Goal: Task Accomplishment & Management: Use online tool/utility

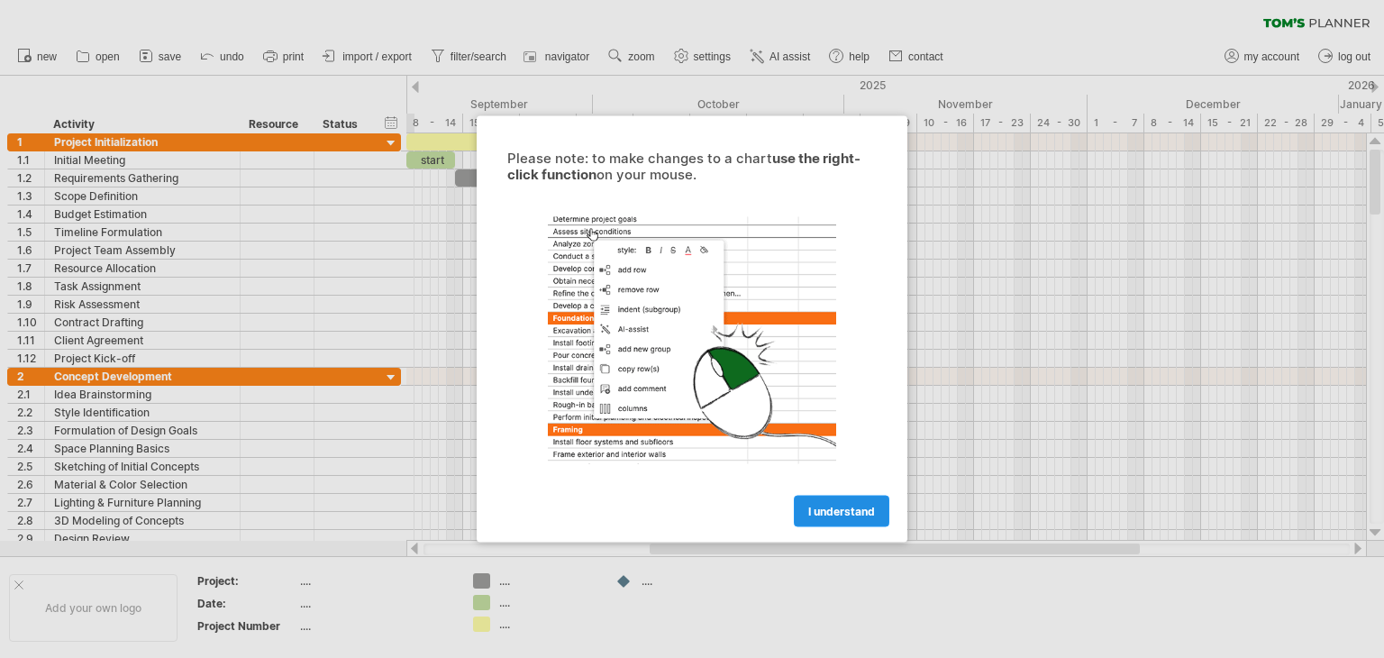
click at [827, 514] on span "I understand" at bounding box center [841, 512] width 67 height 14
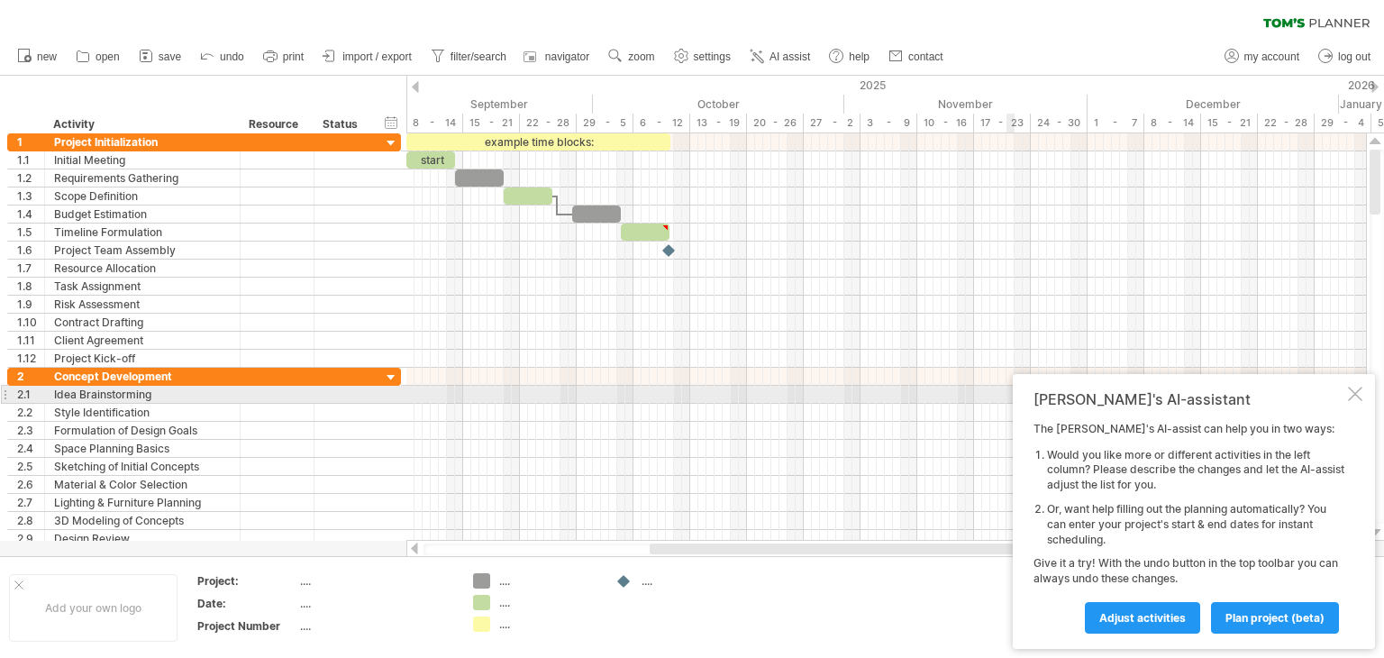
click at [1351, 396] on div at bounding box center [1355, 394] width 14 height 14
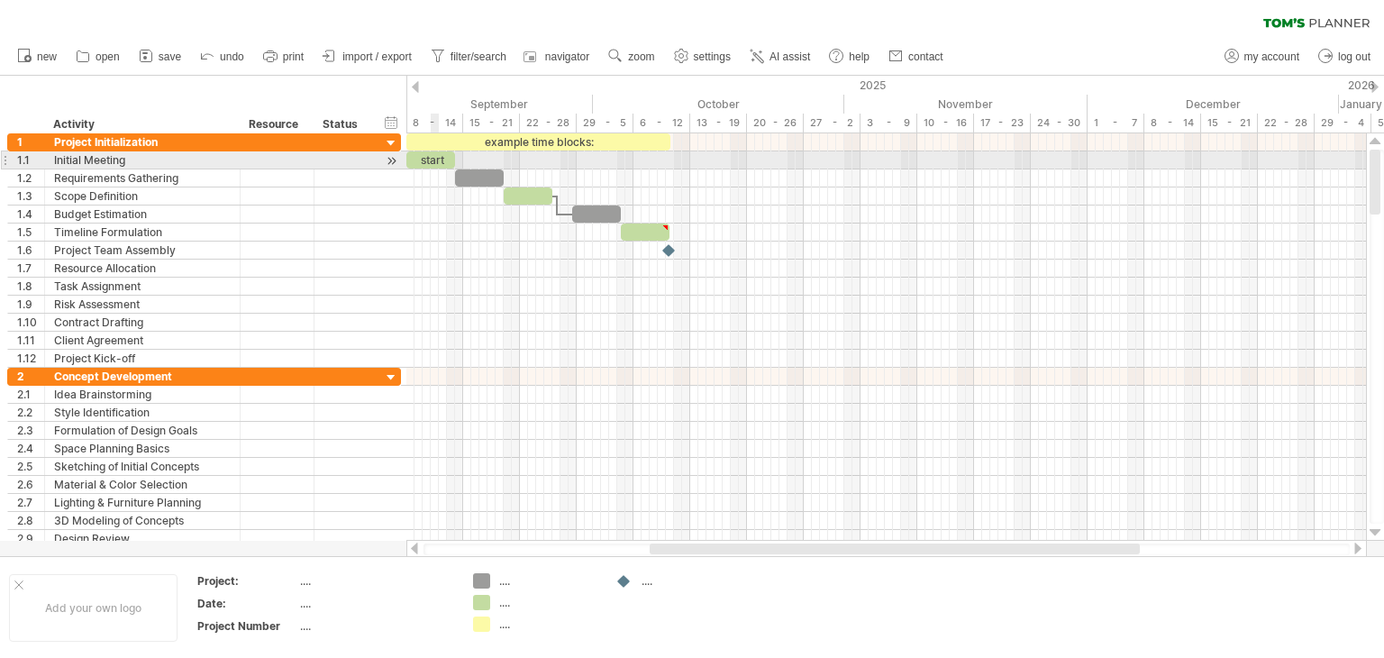
click at [432, 162] on div "start" at bounding box center [430, 159] width 49 height 17
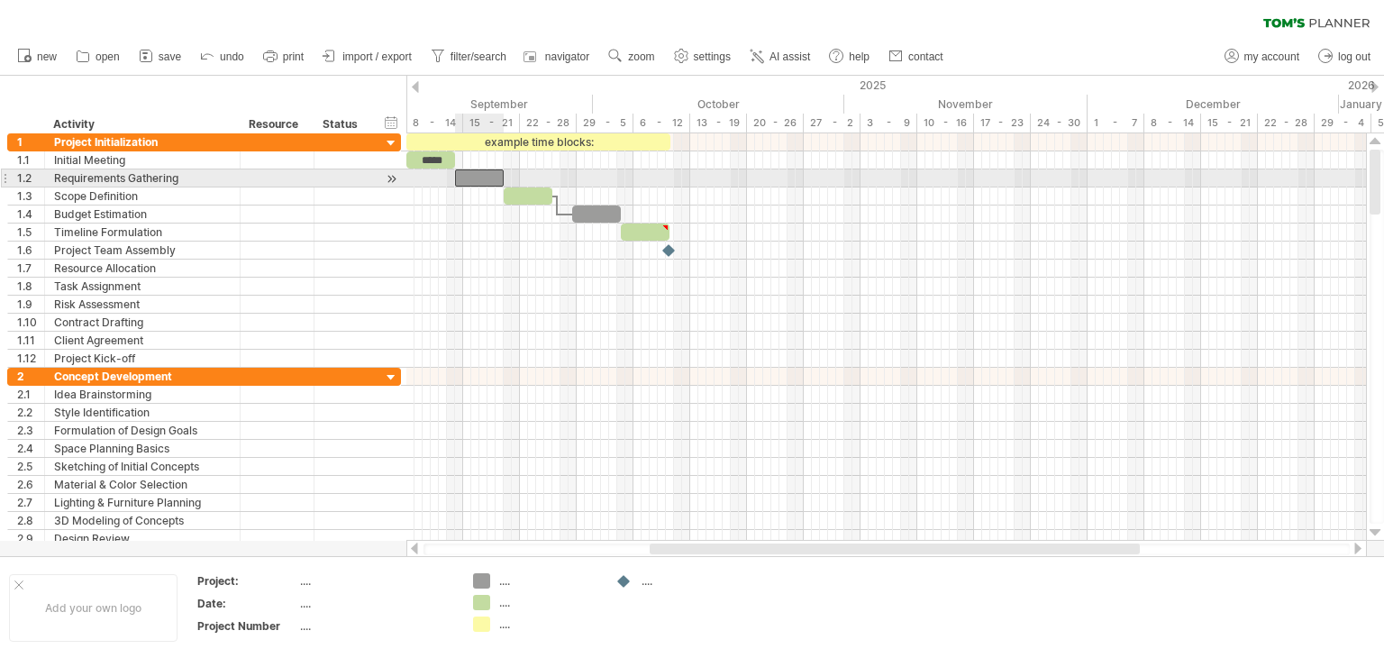
click at [481, 178] on div at bounding box center [479, 177] width 49 height 17
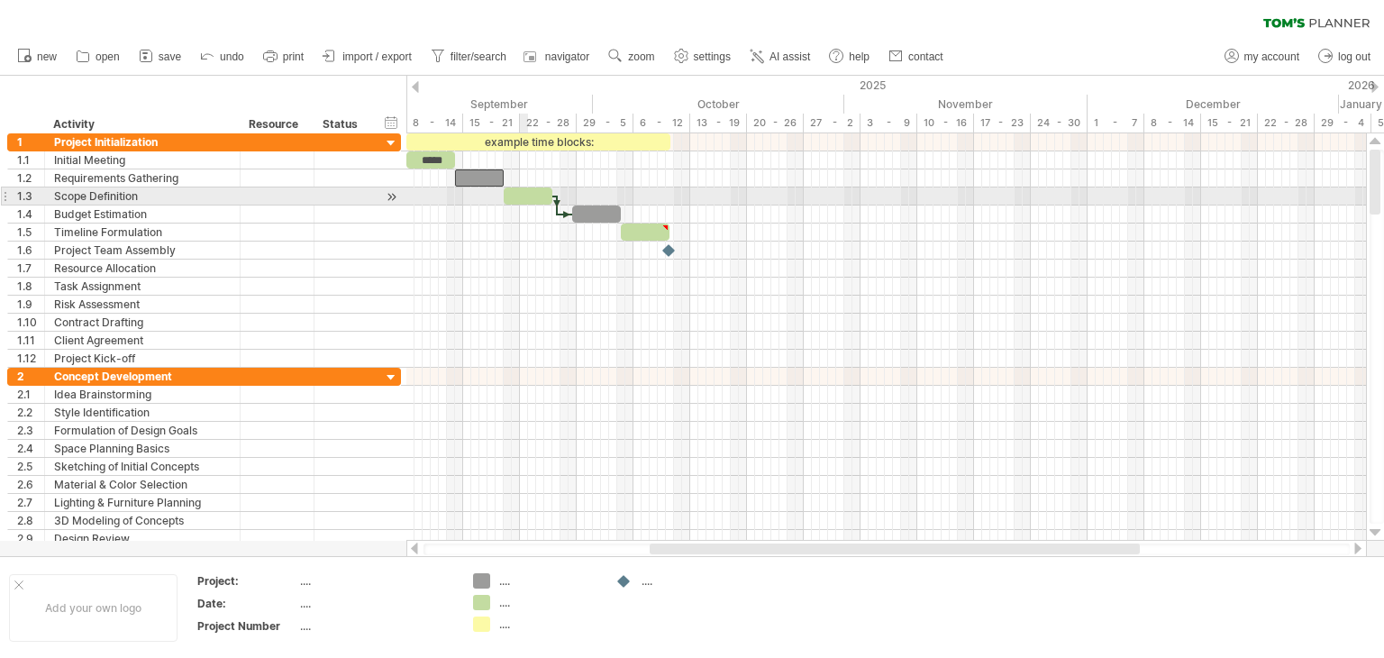
click at [524, 196] on div at bounding box center [528, 195] width 49 height 17
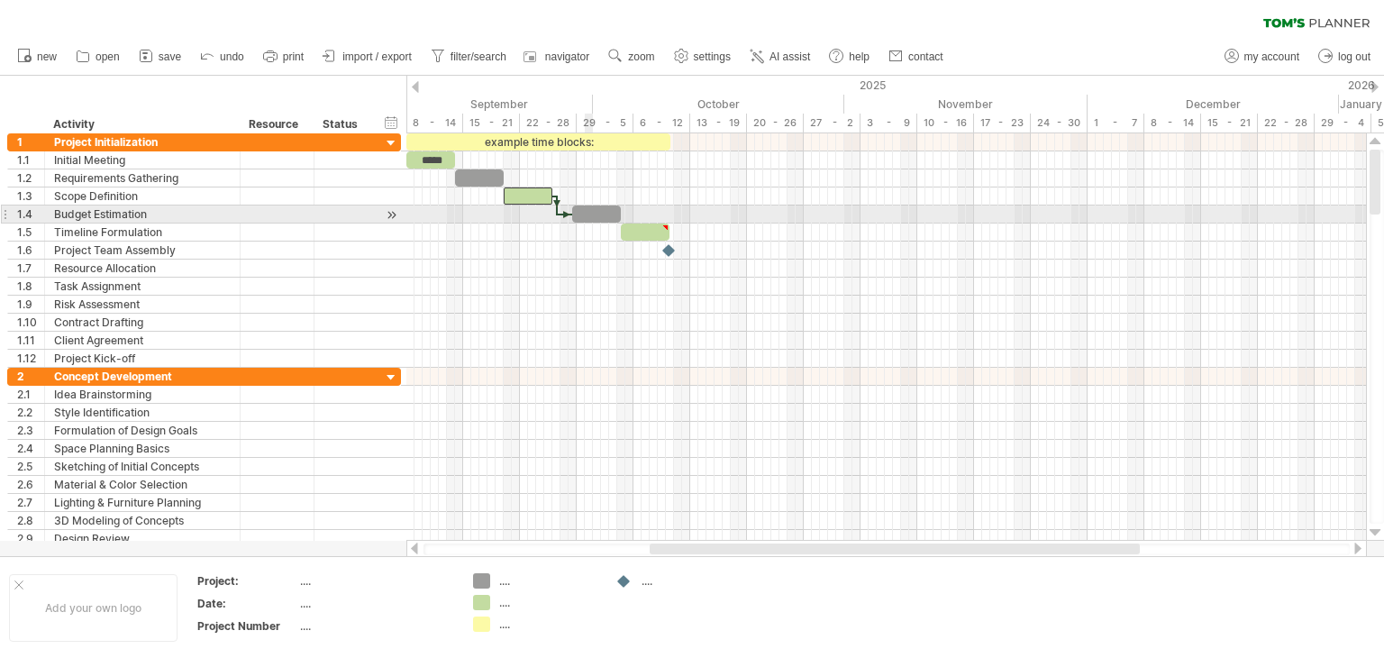
click at [586, 213] on div at bounding box center [596, 213] width 49 height 17
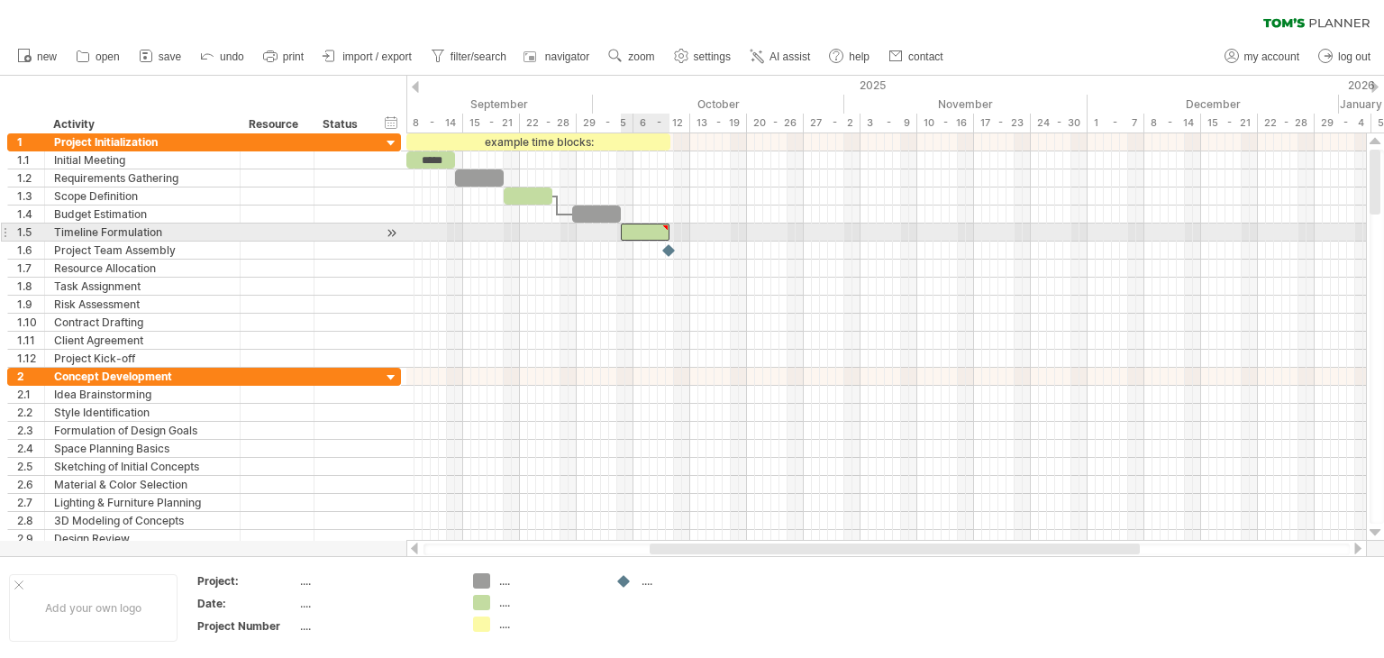
click at [627, 234] on div at bounding box center [645, 231] width 49 height 17
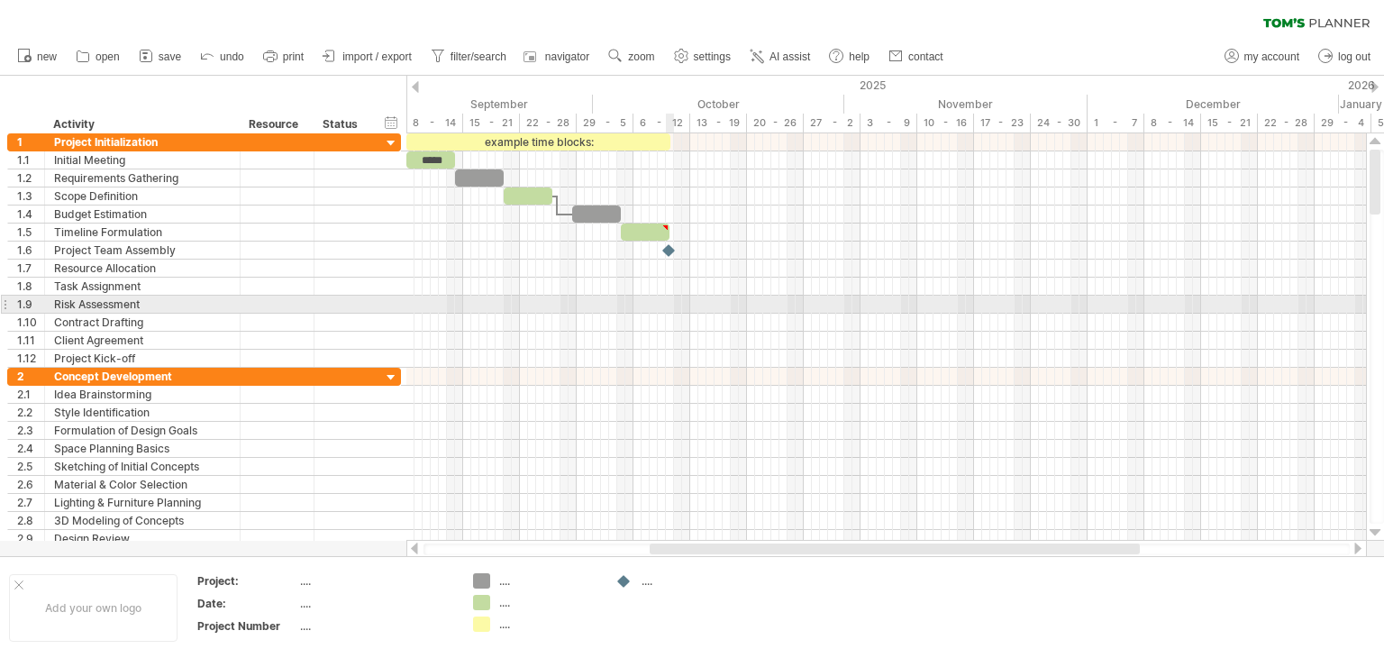
click at [670, 314] on div at bounding box center [886, 323] width 960 height 18
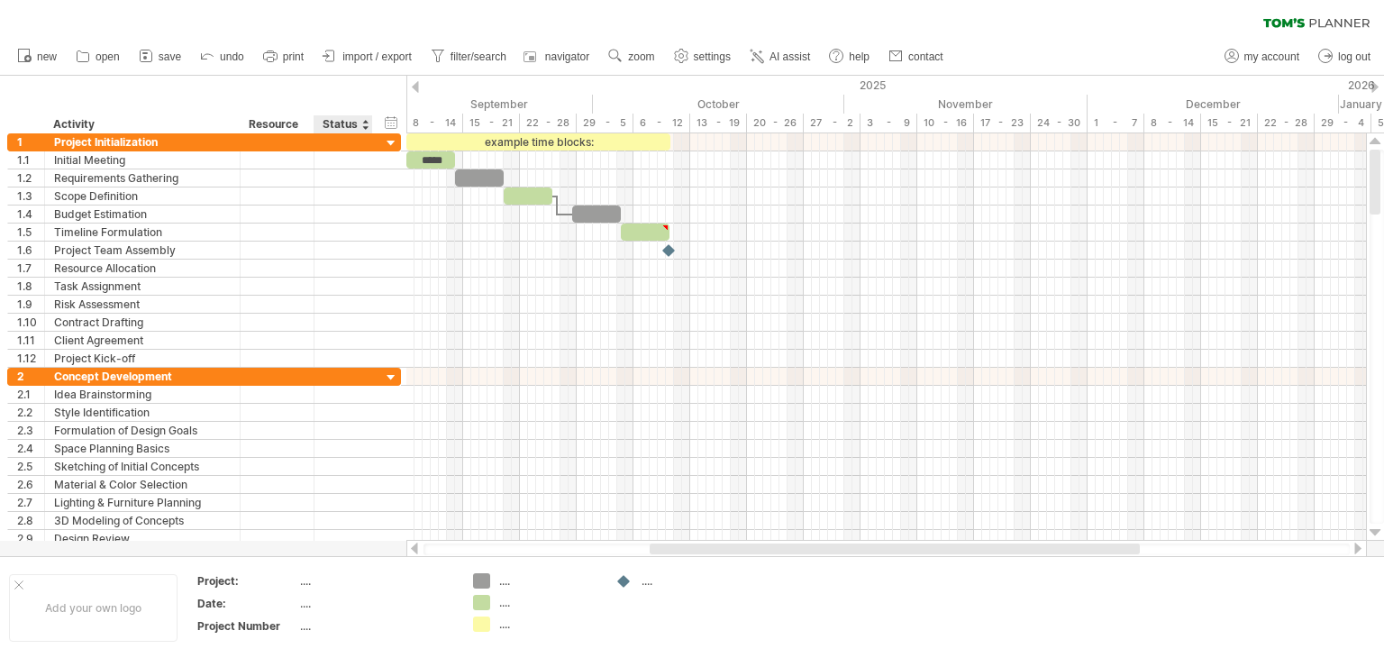
click at [346, 123] on div "Status" at bounding box center [343, 124] width 40 height 18
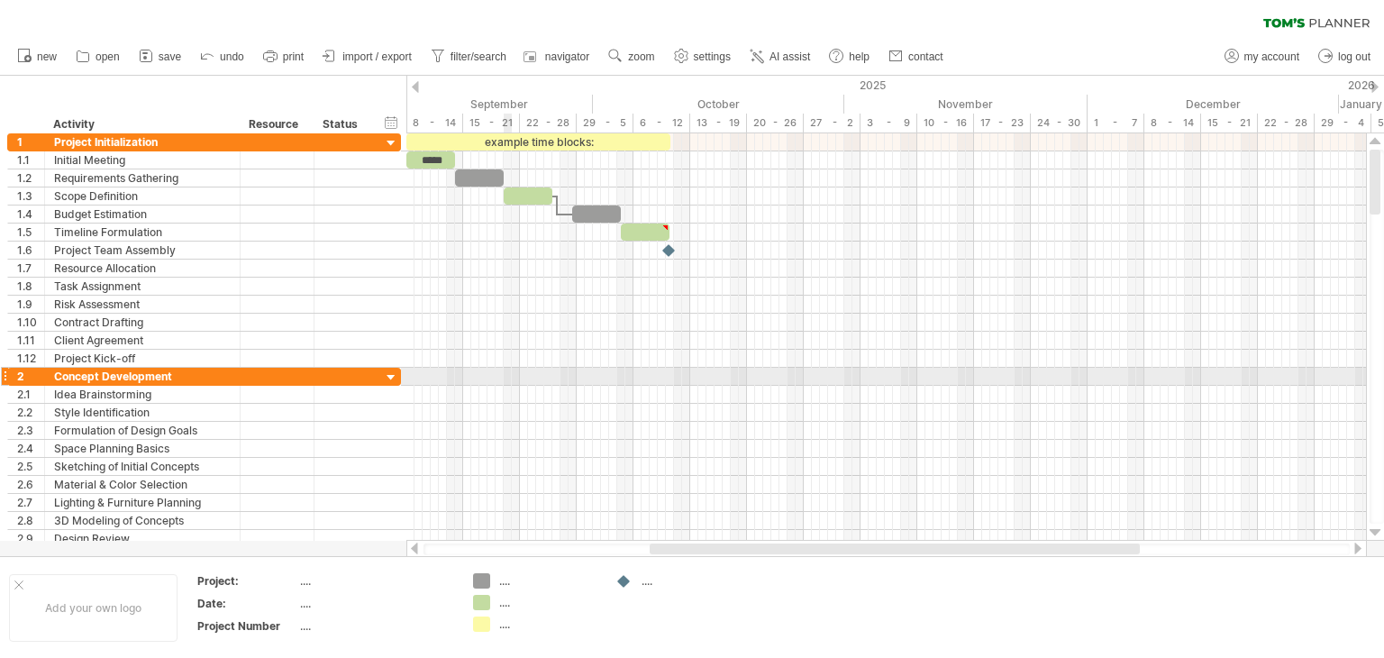
click at [511, 369] on div at bounding box center [886, 377] width 960 height 18
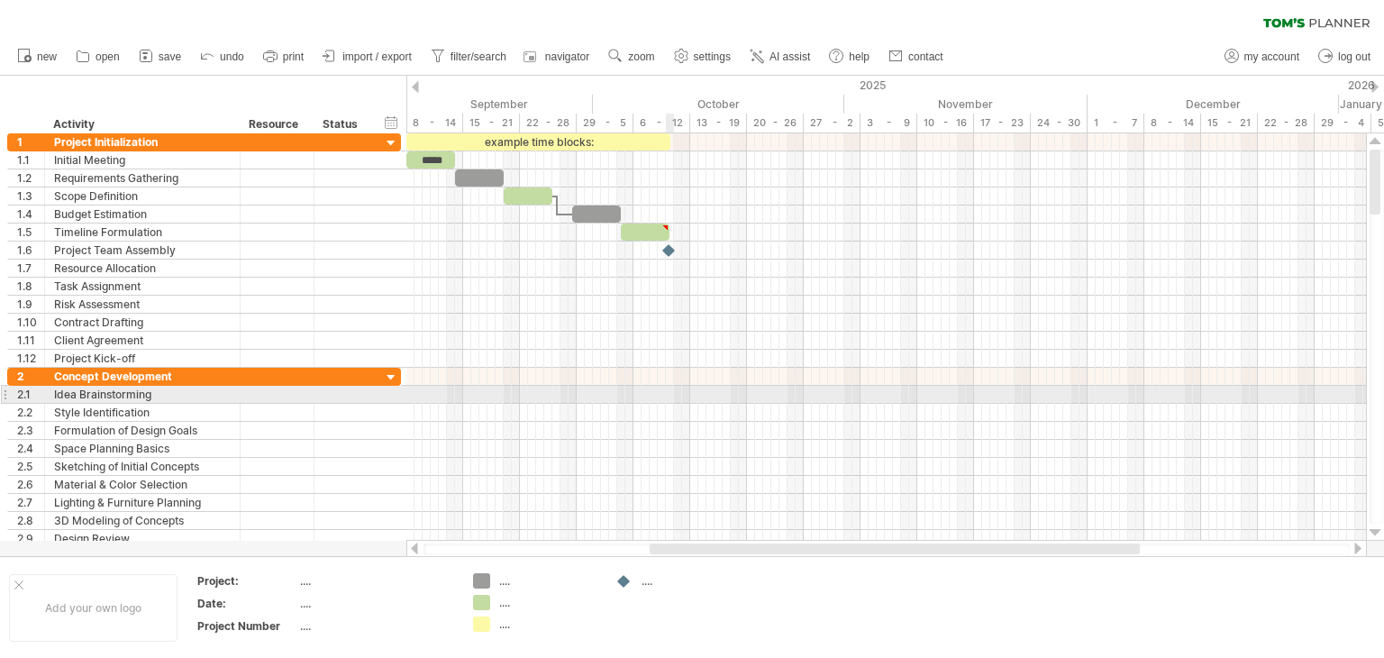
click at [670, 387] on div at bounding box center [886, 395] width 960 height 18
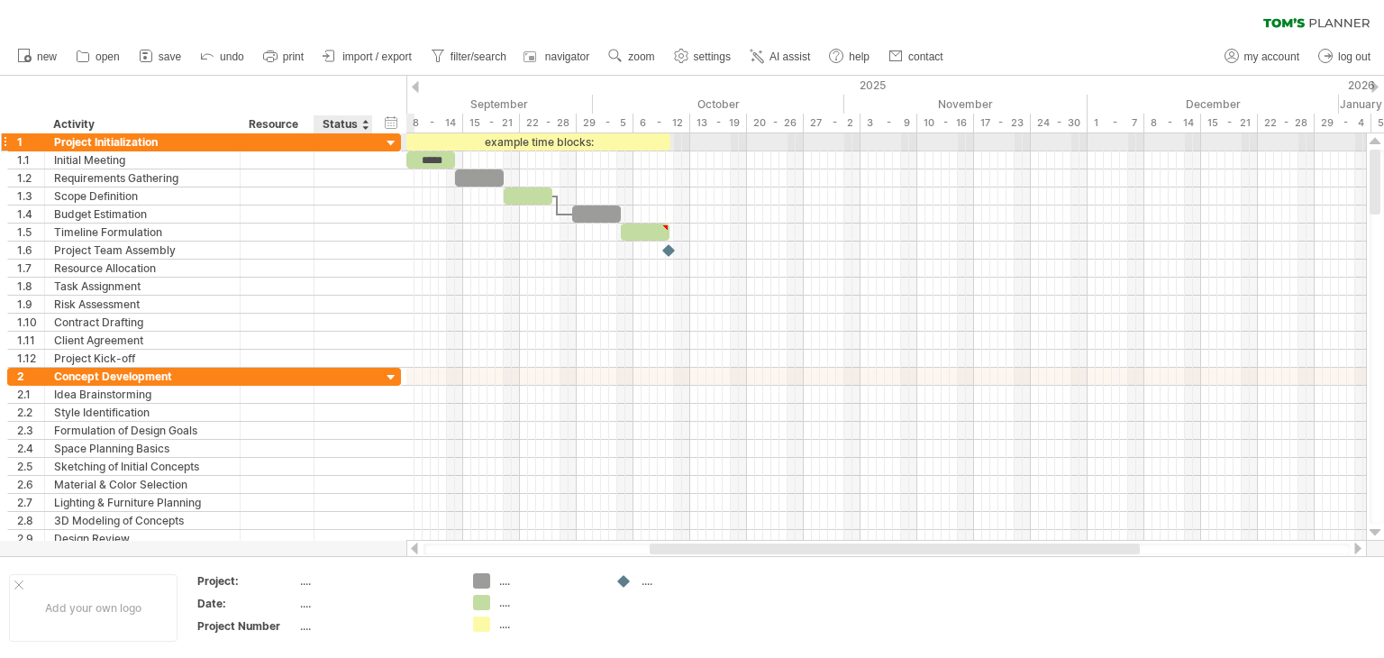
click at [391, 141] on div at bounding box center [391, 143] width 17 height 17
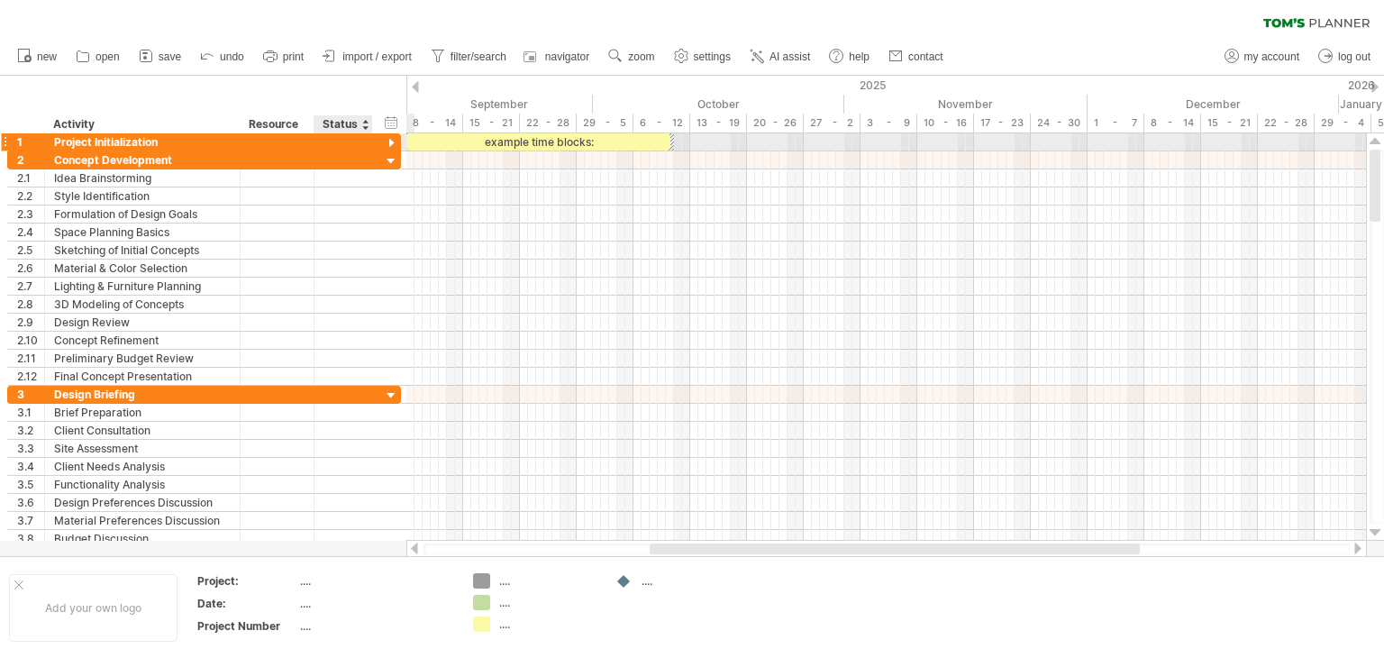
click at [387, 141] on div at bounding box center [391, 143] width 17 height 17
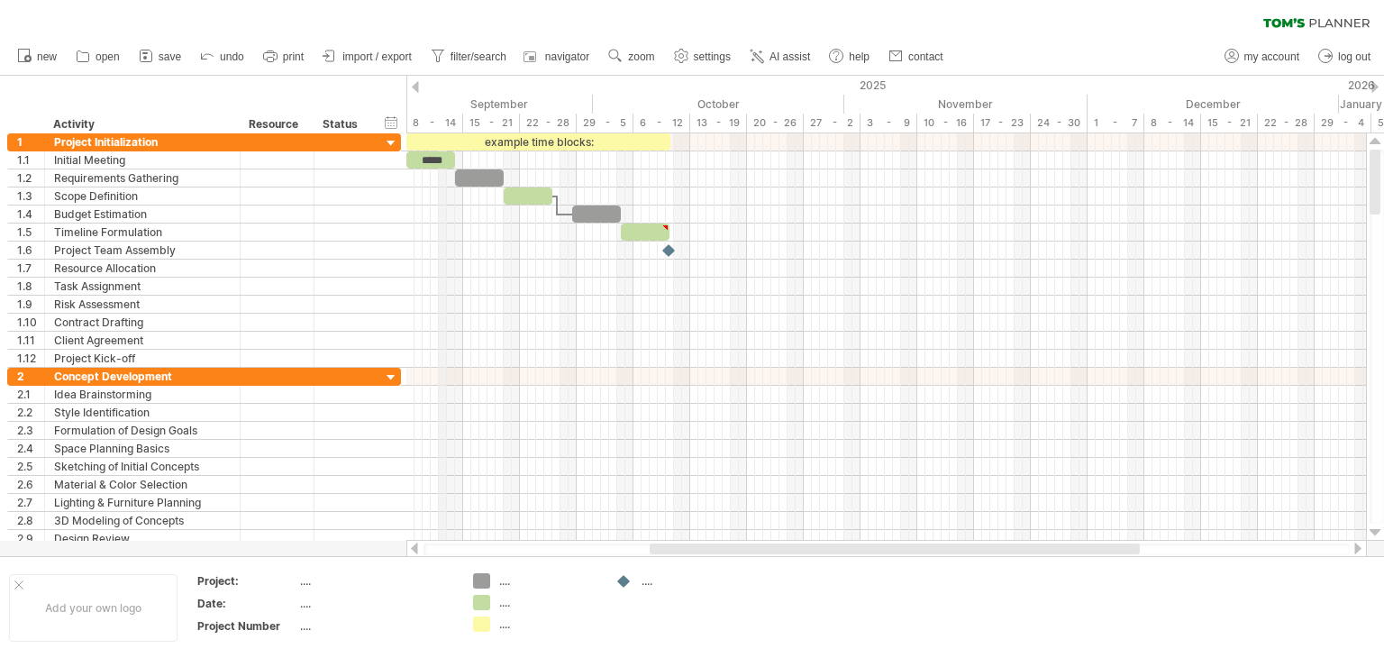
click at [443, 120] on div "8 - 14" at bounding box center [434, 123] width 57 height 19
click at [415, 84] on div at bounding box center [415, 87] width 7 height 12
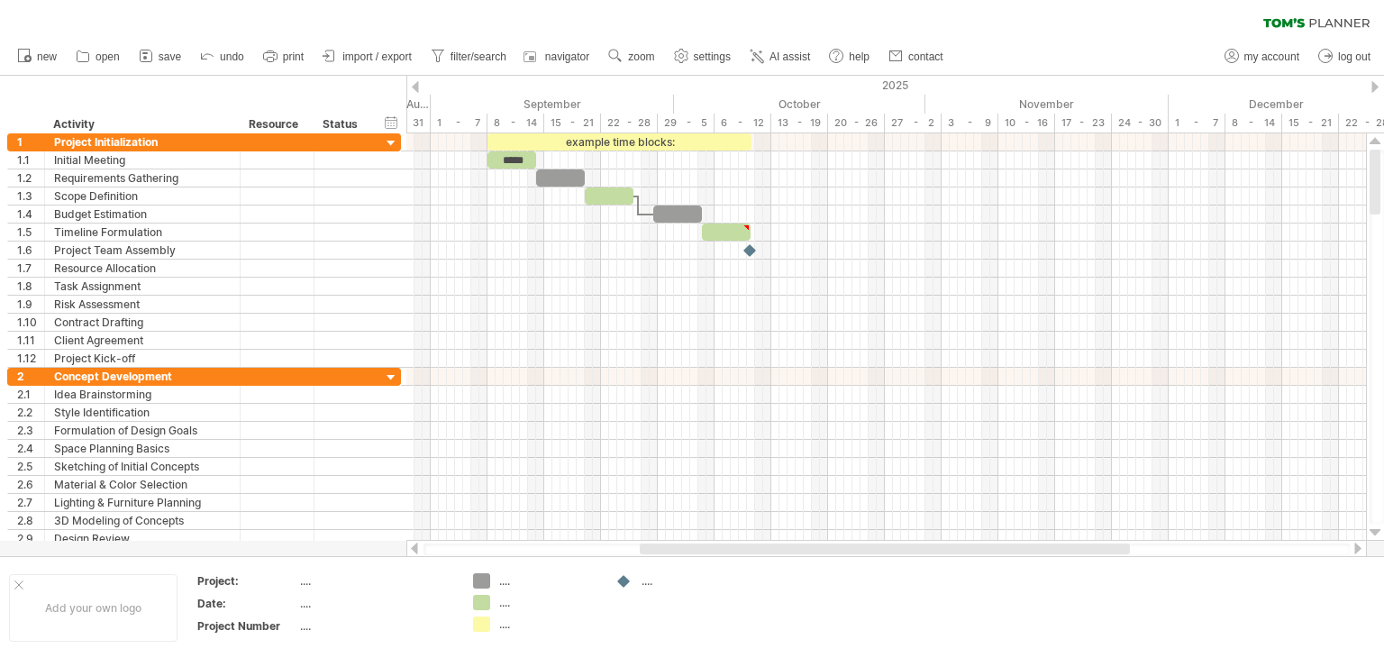
click at [1376, 90] on div at bounding box center [1374, 87] width 7 height 12
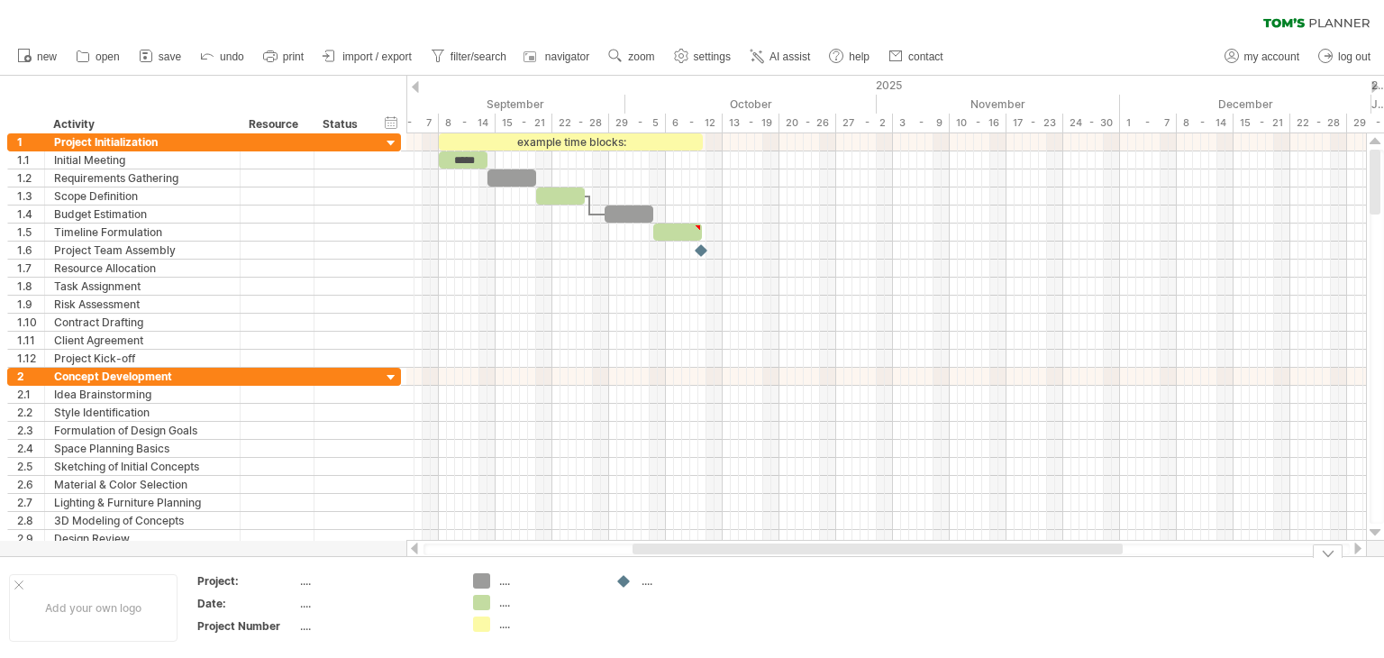
drag, startPoint x: 692, startPoint y: 548, endPoint x: 675, endPoint y: 561, distance: 21.8
click at [675, 561] on div "Trying to reach [DOMAIN_NAME] Connected again... 0% clear filter new 1" at bounding box center [692, 329] width 1384 height 658
click at [469, 120] on div "8 - 14" at bounding box center [467, 123] width 57 height 19
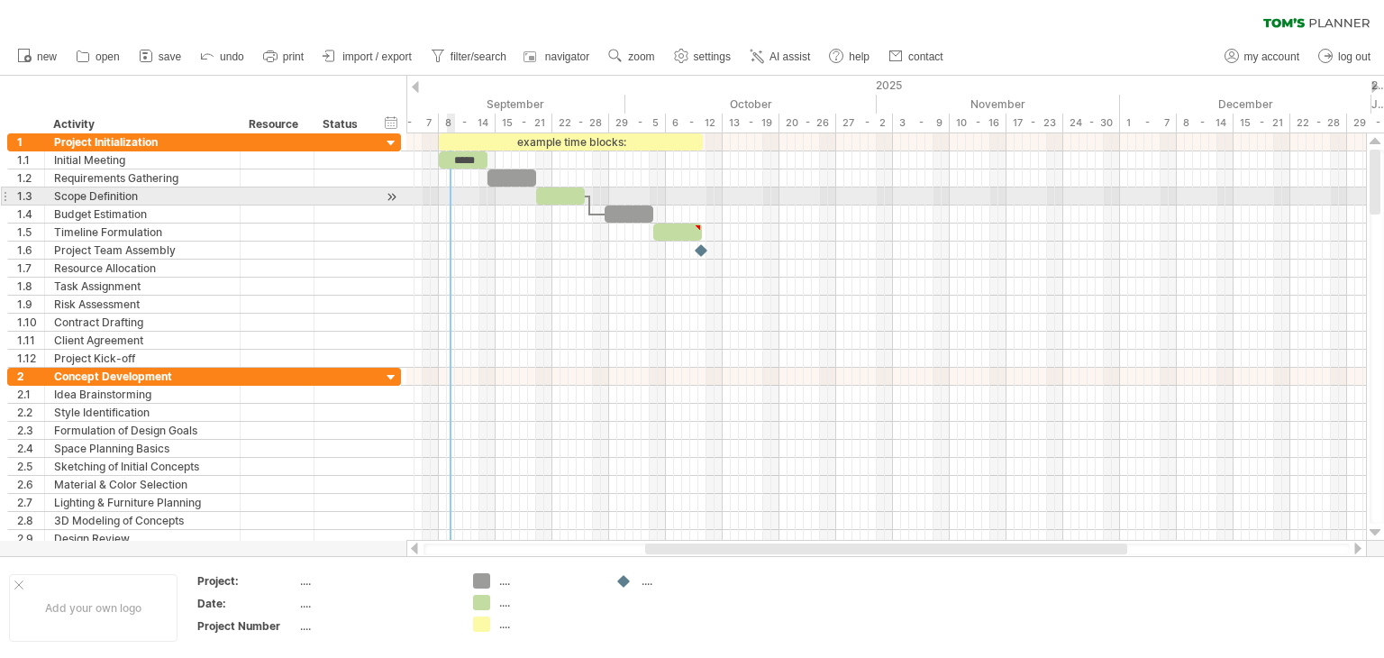
click at [452, 196] on div at bounding box center [886, 196] width 960 height 18
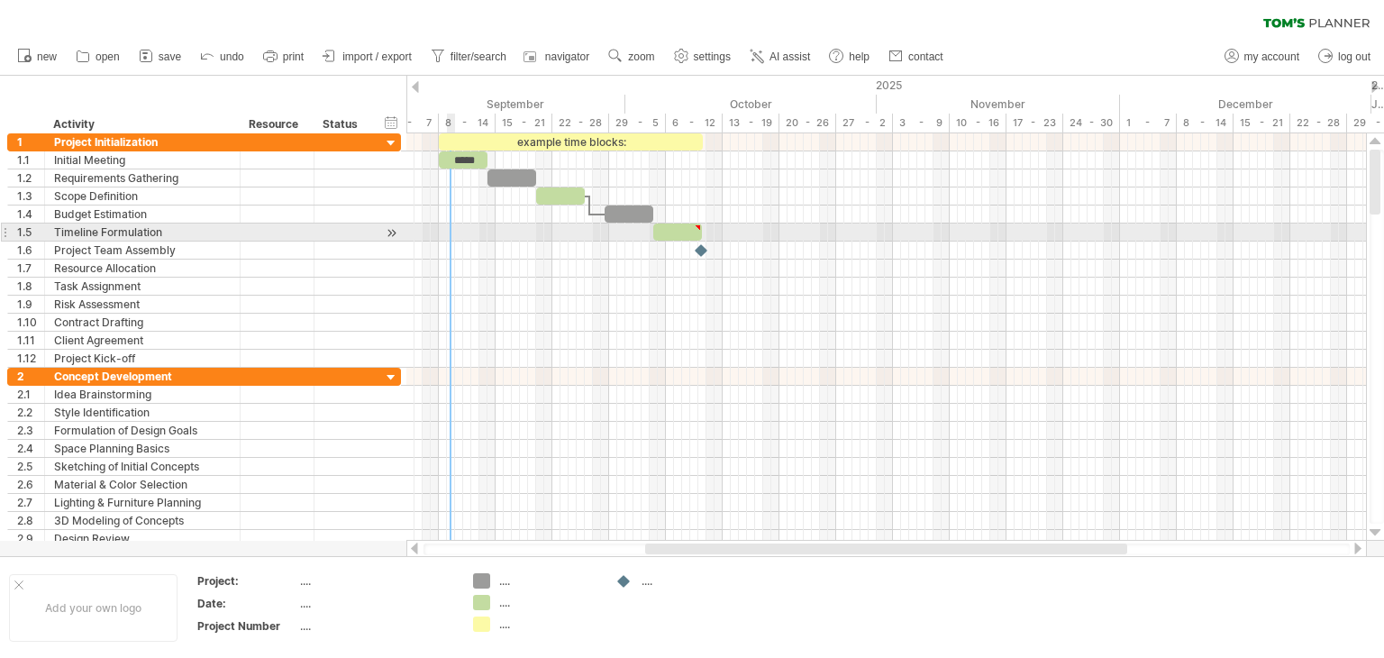
click at [452, 229] on div at bounding box center [886, 232] width 960 height 18
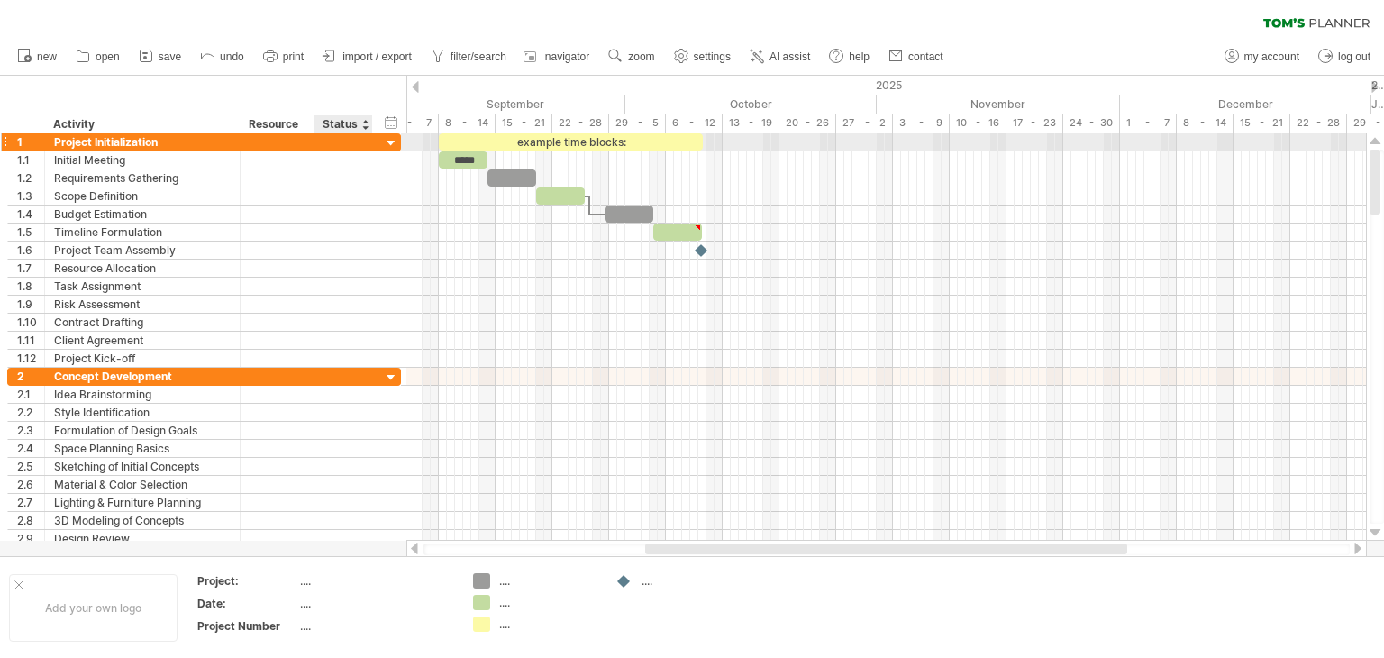
click at [388, 140] on div at bounding box center [391, 143] width 17 height 17
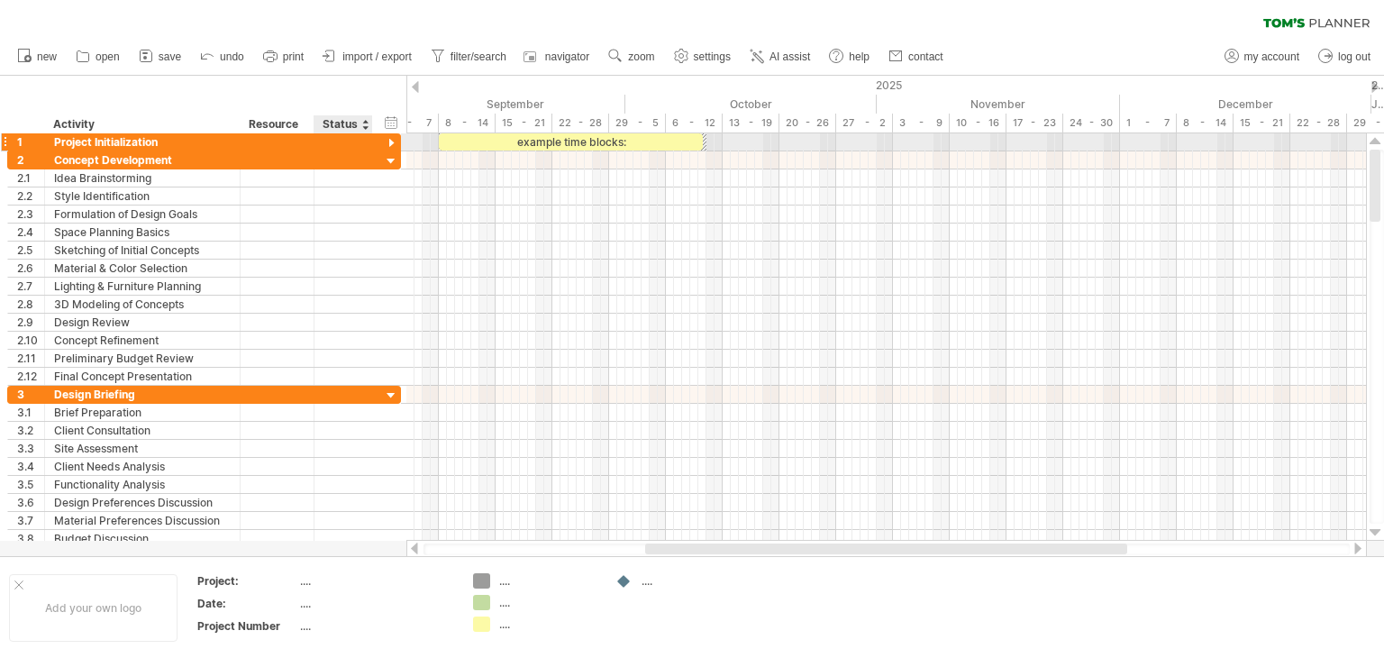
click at [388, 140] on div at bounding box center [391, 143] width 17 height 17
